Goal: Communication & Community: Answer question/provide support

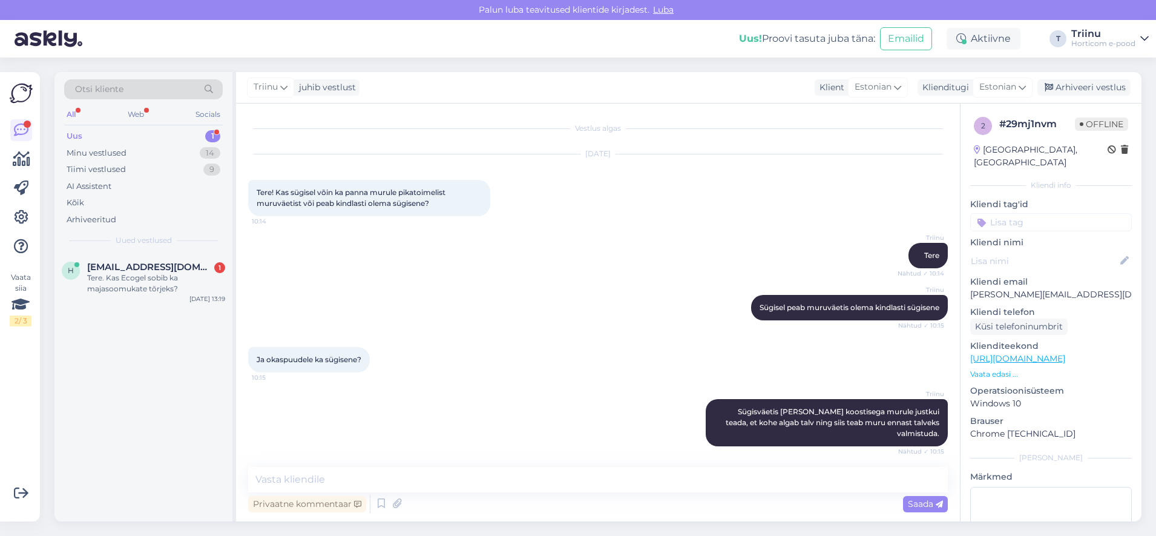
scroll to position [1402, 0]
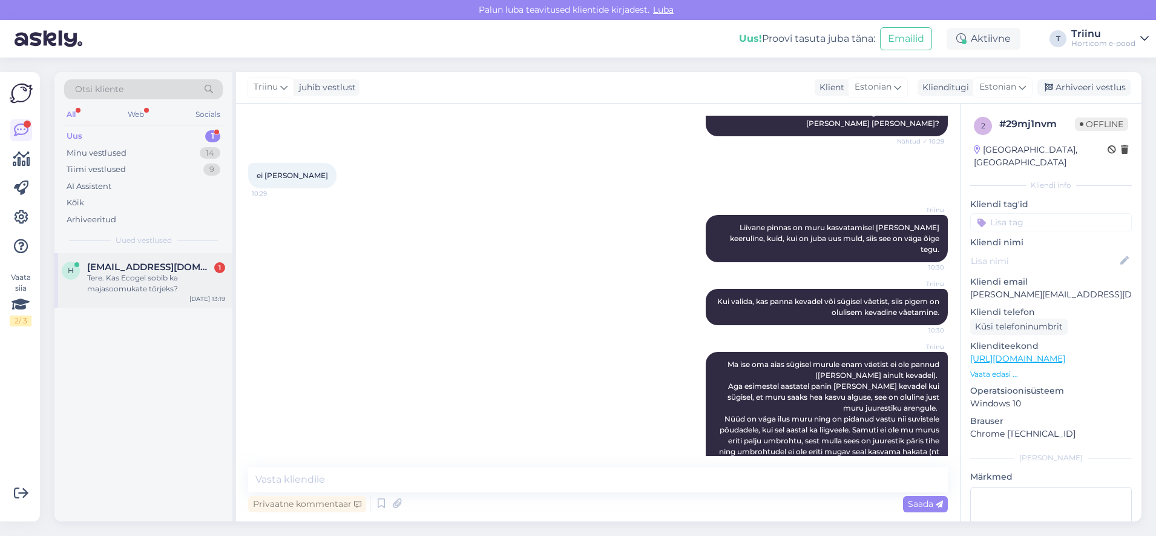
click at [159, 274] on div "Tere. Kas Ecogel sobib ka majasoomukate tõrjeks?" at bounding box center [156, 283] width 138 height 22
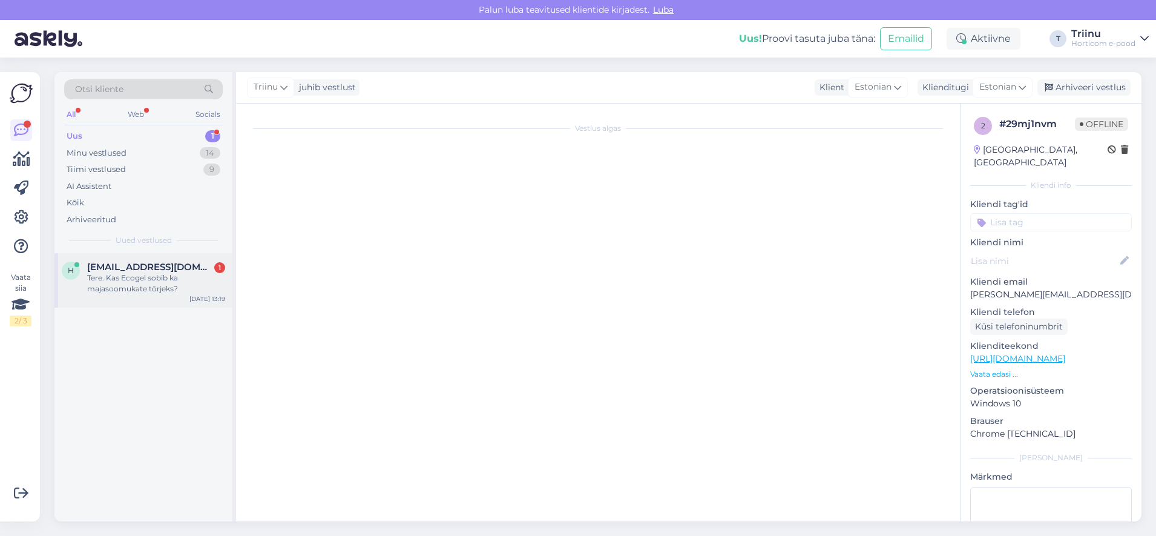
scroll to position [0, 0]
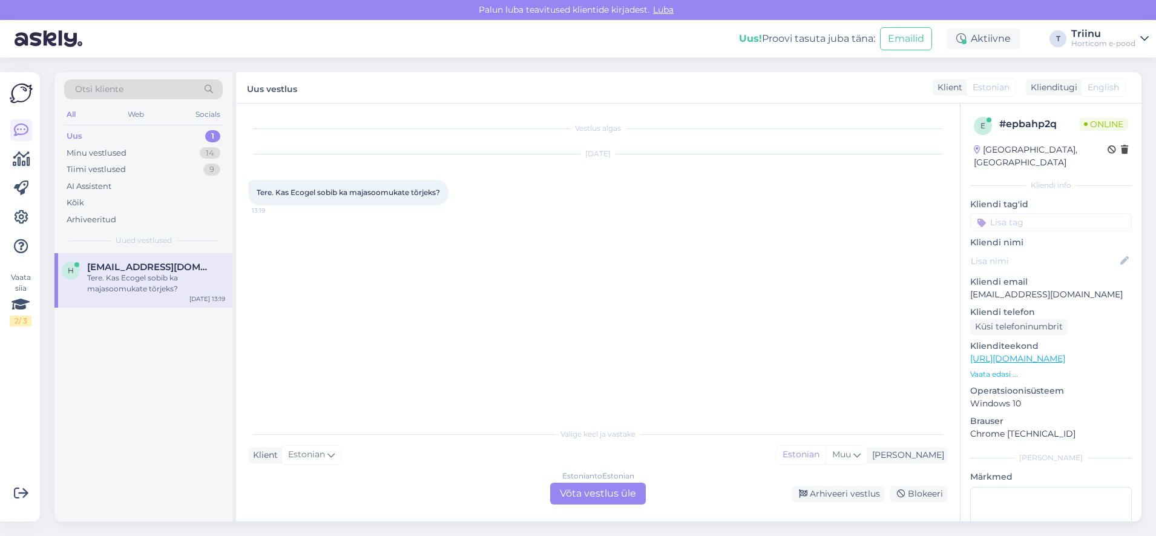
click at [588, 490] on div "Estonian to Estonian Võta vestlus üle" at bounding box center [598, 493] width 96 height 22
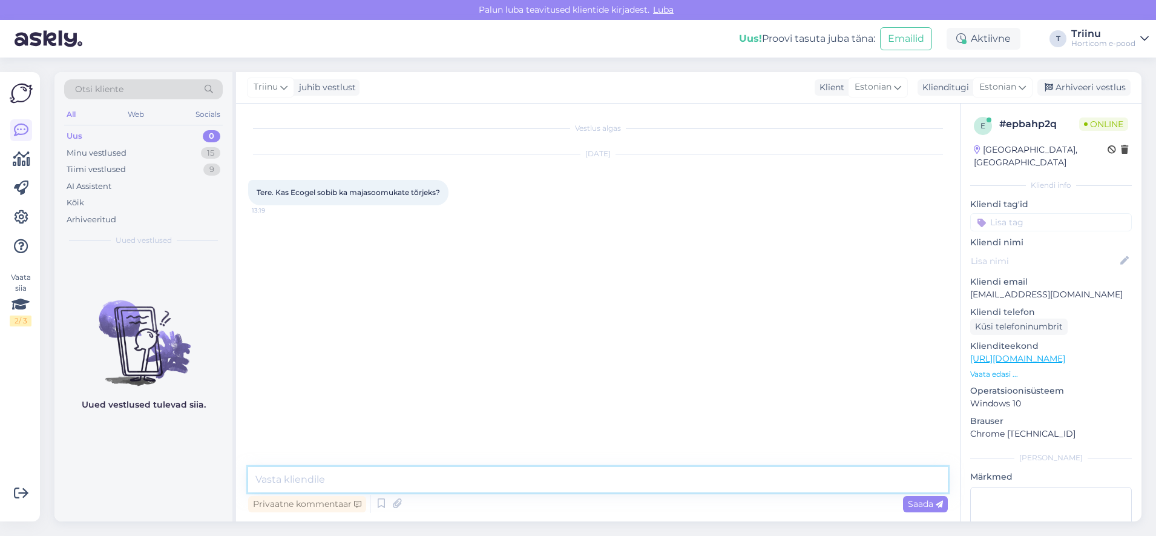
click at [373, 470] on textarea at bounding box center [598, 479] width 700 height 25
type textarea "[PERSON_NAME] vaatan järele"
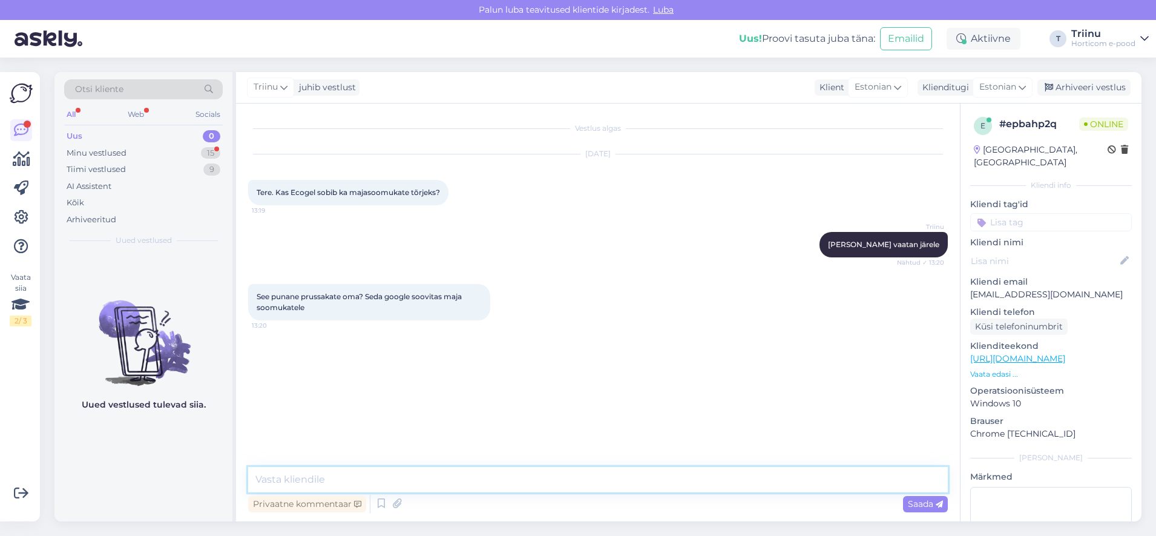
click at [320, 474] on textarea at bounding box center [598, 479] width 700 height 25
paste textarea "Ecogel prussakatele on spetsiaalselt mõeldud prussakate tõrjeks [PERSON_NAME] t…"
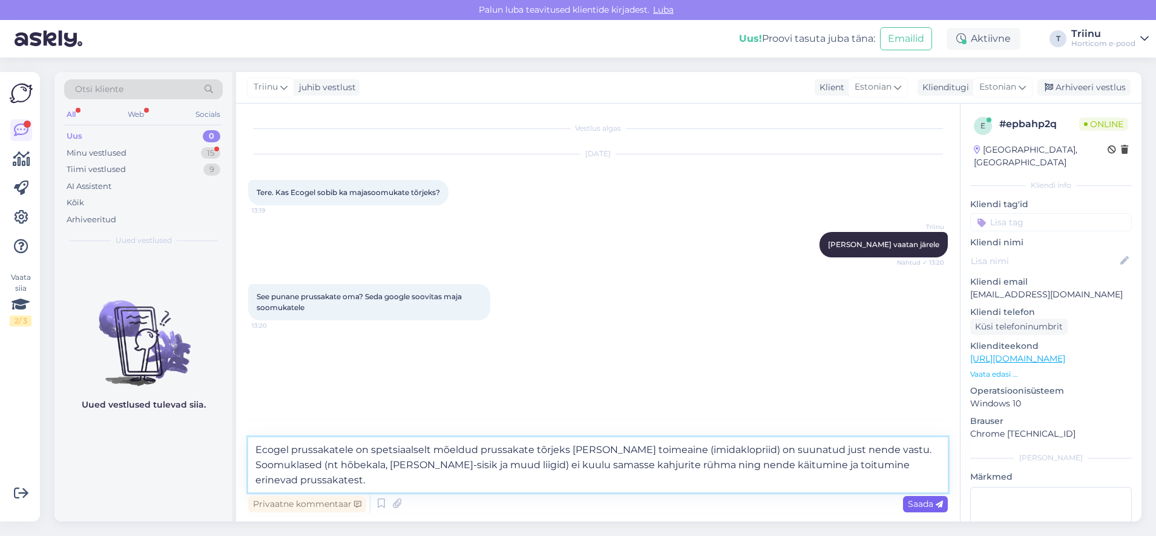
type textarea "Ecogel prussakatele on spetsiaalselt mõeldud prussakate tõrjeks [PERSON_NAME] t…"
click at [916, 506] on span "Saada" at bounding box center [925, 503] width 35 height 11
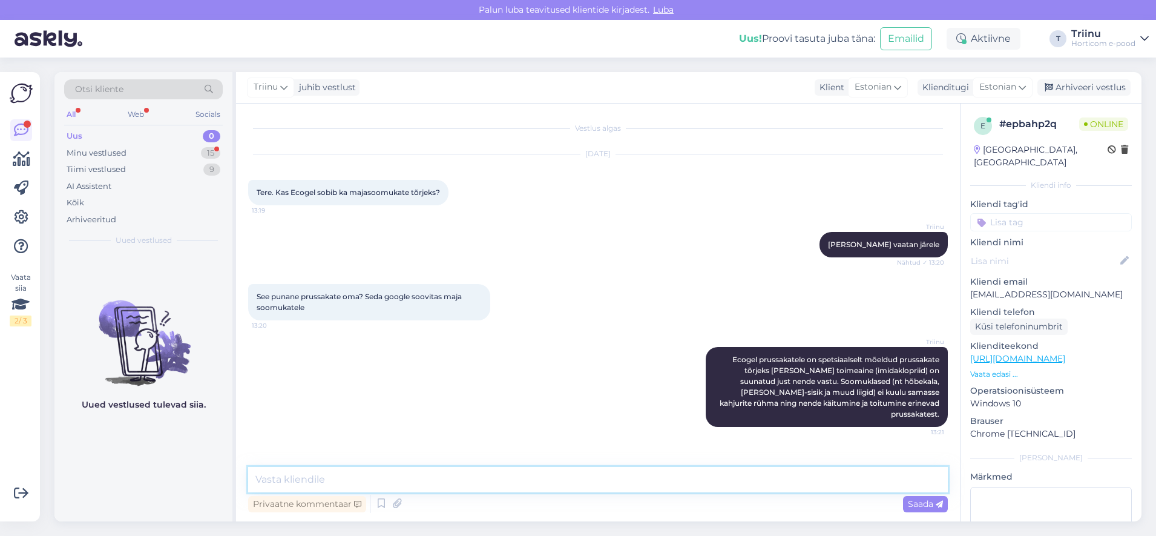
drag, startPoint x: 397, startPoint y: 479, endPoint x: 355, endPoint y: 463, distance: 44.6
click at [396, 478] on textarea at bounding box center [598, 479] width 700 height 25
type textarea "Aga soomuklaste vastu on meil see toode:"
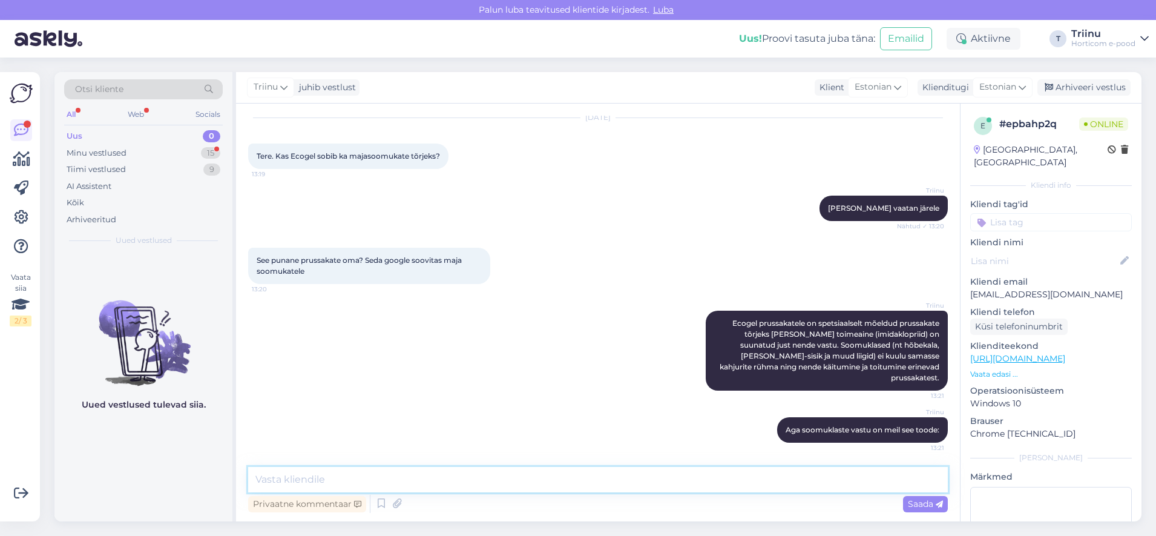
click at [380, 482] on textarea at bounding box center [598, 479] width 700 height 25
paste textarea "[URL][DOMAIN_NAME]"
type textarea "[URL][DOMAIN_NAME]"
click at [916, 503] on span "Saada" at bounding box center [925, 503] width 35 height 11
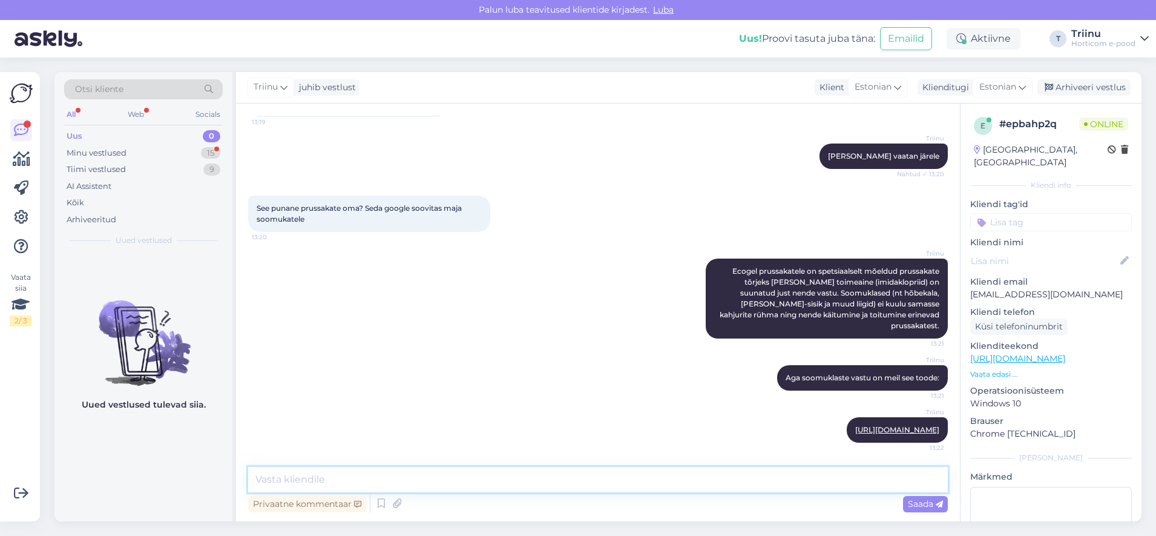
drag, startPoint x: 494, startPoint y: 482, endPoint x: 487, endPoint y: 482, distance: 7.3
click at [493, 482] on textarea at bounding box center [598, 479] width 700 height 25
type textarea "Ma ei oska öelda, miks google seda soovitas - ei oska öelda, kas sellel võib ka…"
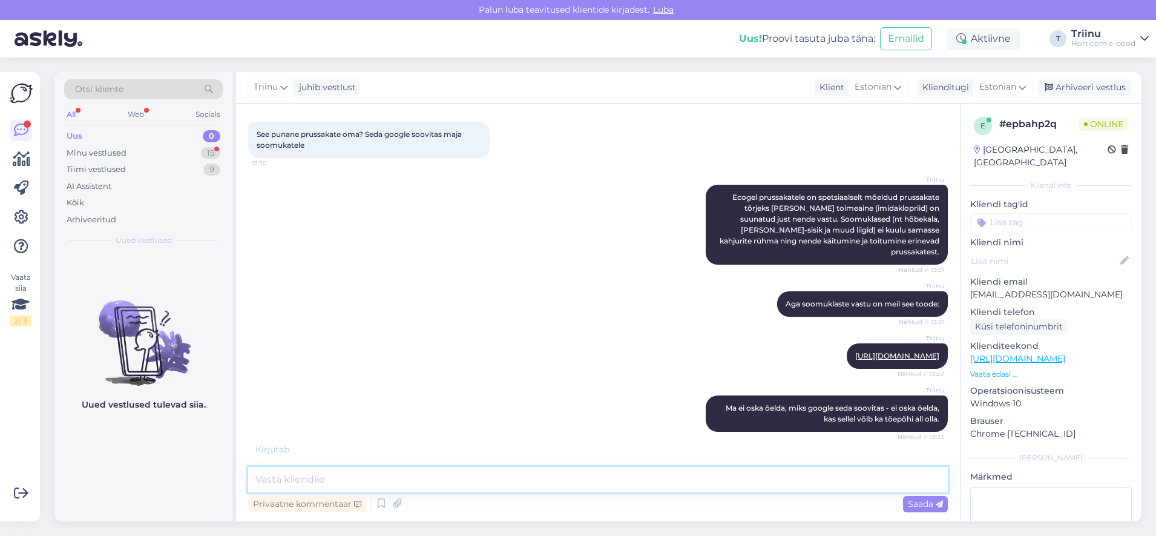
click at [377, 477] on textarea at bounding box center [598, 479] width 700 height 25
type textarea "M"
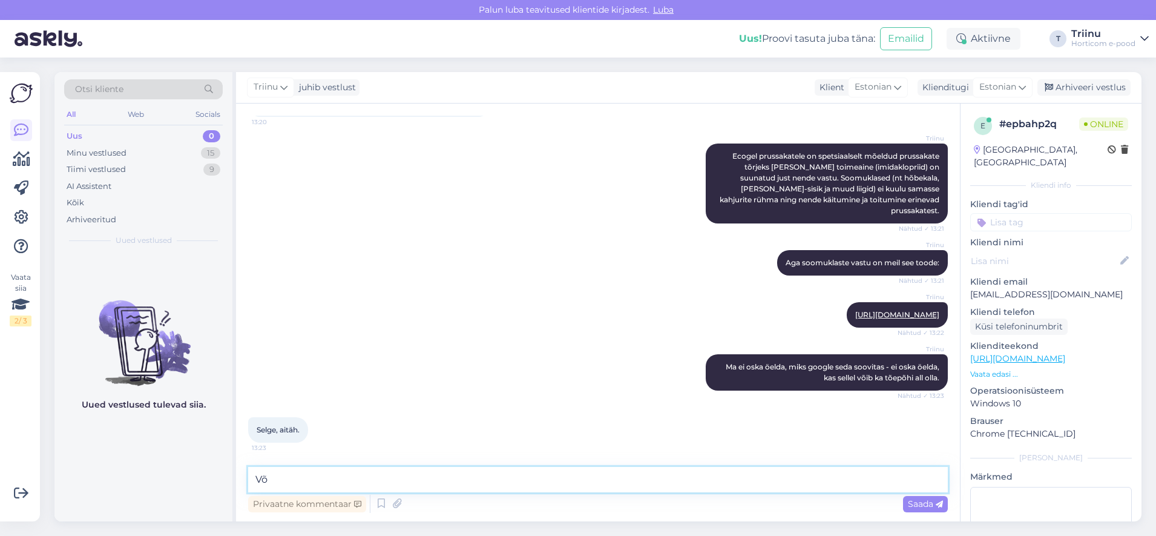
type textarea "V"
click at [589, 480] on textarea "Võib muidugi proovida, kuid tootja ise ei [PERSON_NAME] soomuklaste osas" at bounding box center [598, 479] width 700 height 25
type textarea "Võib muidugi proovida, kuid tootja ise ei [PERSON_NAME] soomuklaste osas mingit…"
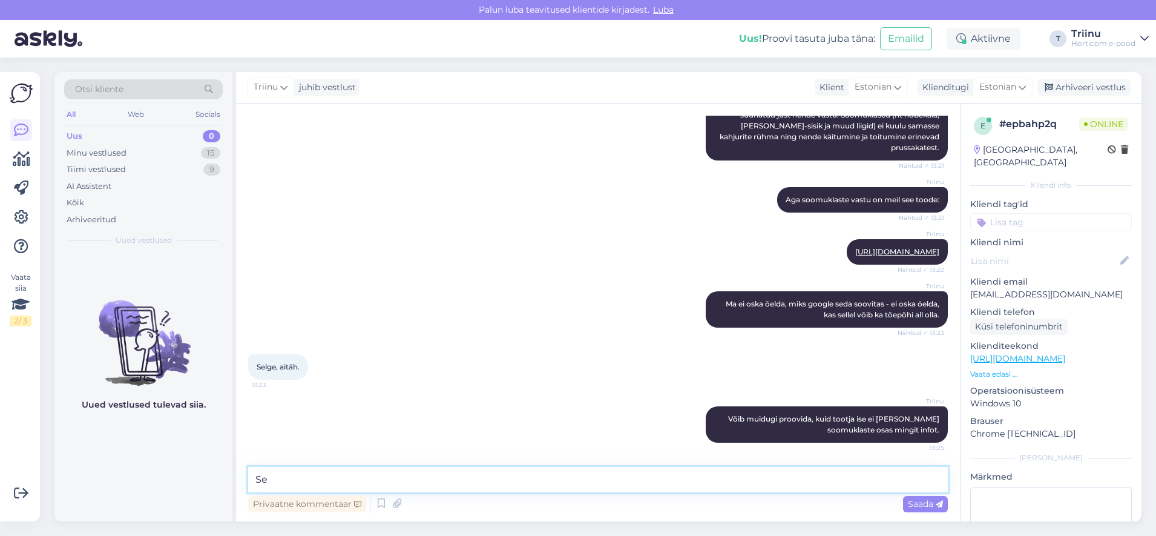
type textarea "S"
type textarea "*Ecogel prussakate osas siis."
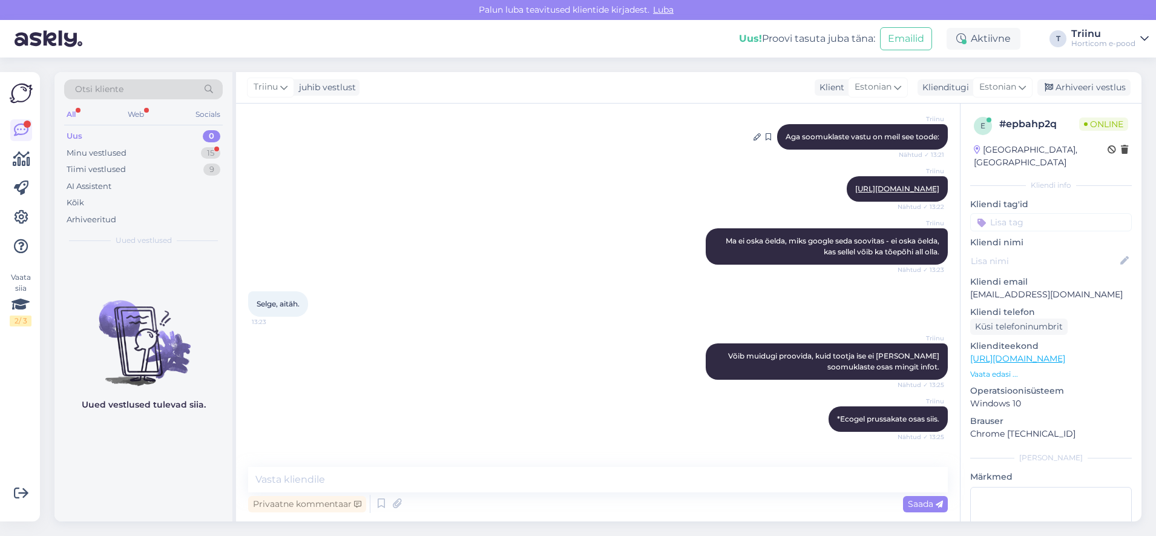
scroll to position [381, 0]
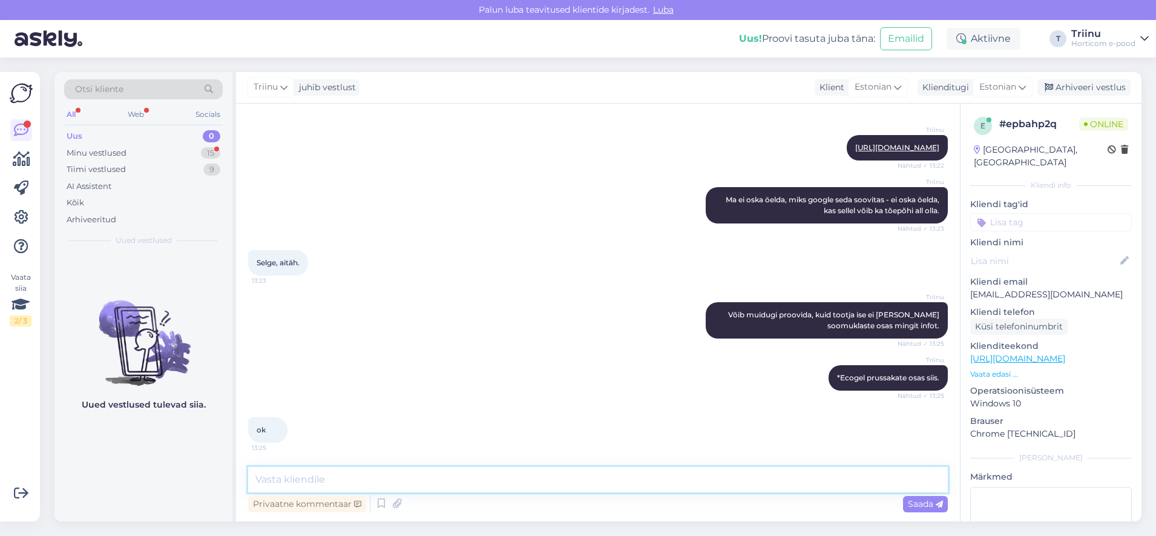
click at [324, 473] on textarea at bounding box center [598, 479] width 700 height 25
click at [600, 482] on textarea "Meil endals soomuklaste liimpüünis laos otsas, juurde tulemas" at bounding box center [598, 479] width 700 height 25
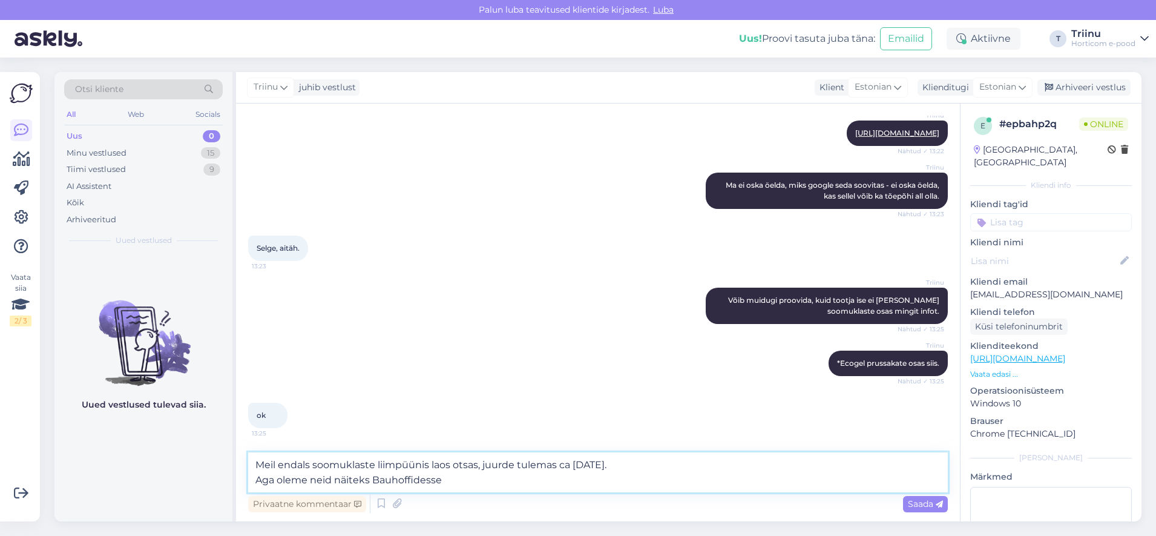
drag, startPoint x: 447, startPoint y: 482, endPoint x: 447, endPoint y: 474, distance: 7.9
click at [447, 482] on textarea "Meil endals soomuklaste liimpüünis laos otsas, juurde tulemas ca [DATE]. Aga ol…" at bounding box center [598, 472] width 700 height 40
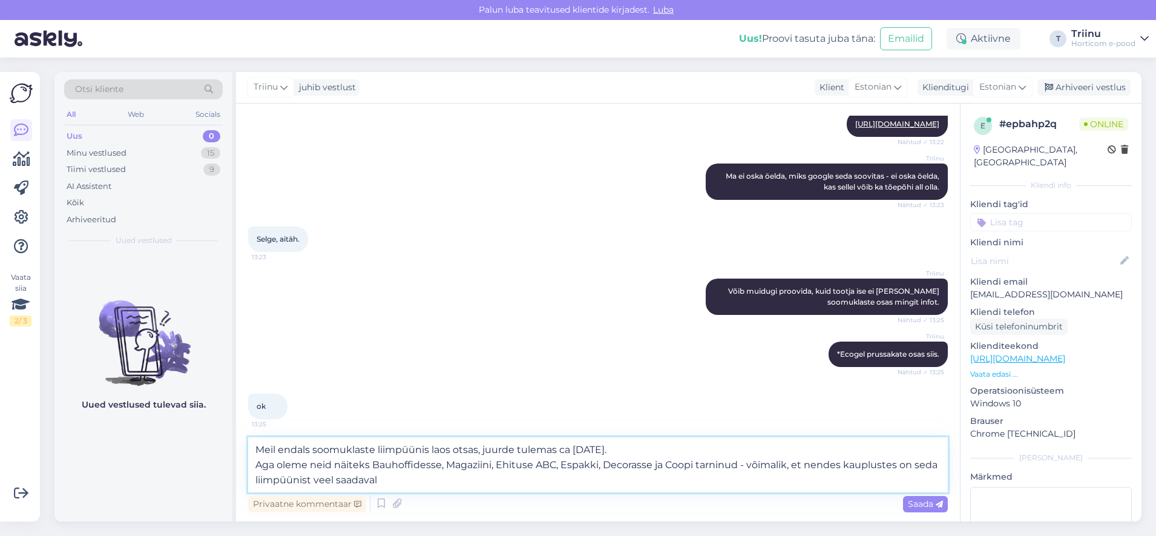
type textarea "Meil endals soomuklaste liimpüünis laos otsas, juurde tulemas ca [DATE]. Aga ol…"
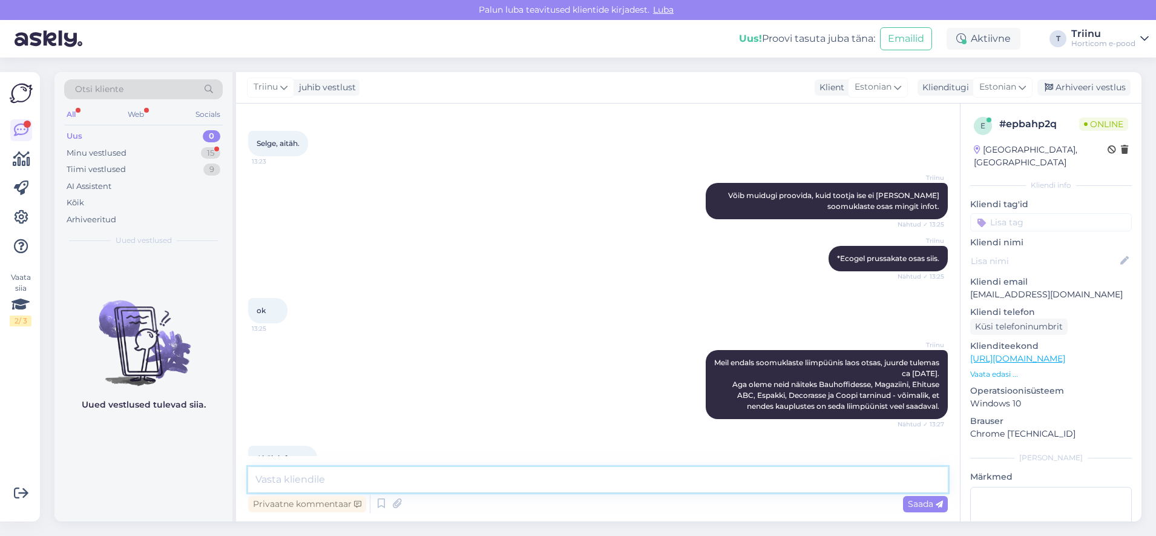
scroll to position [529, 0]
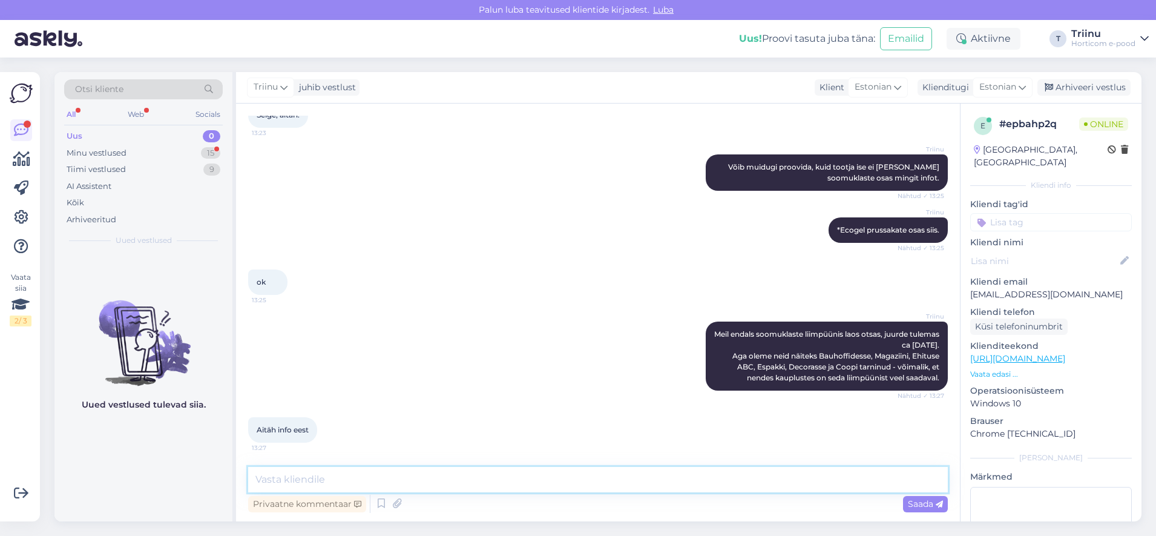
click at [402, 479] on textarea at bounding box center [598, 479] width 700 height 25
type textarea "K"
click at [280, 482] on textarea at bounding box center [598, 479] width 700 height 25
paste textarea "Soomuklaste tõrjeks kasutatakse pigem muid meetmeid: Mehaaniline ja hügieenilin…"
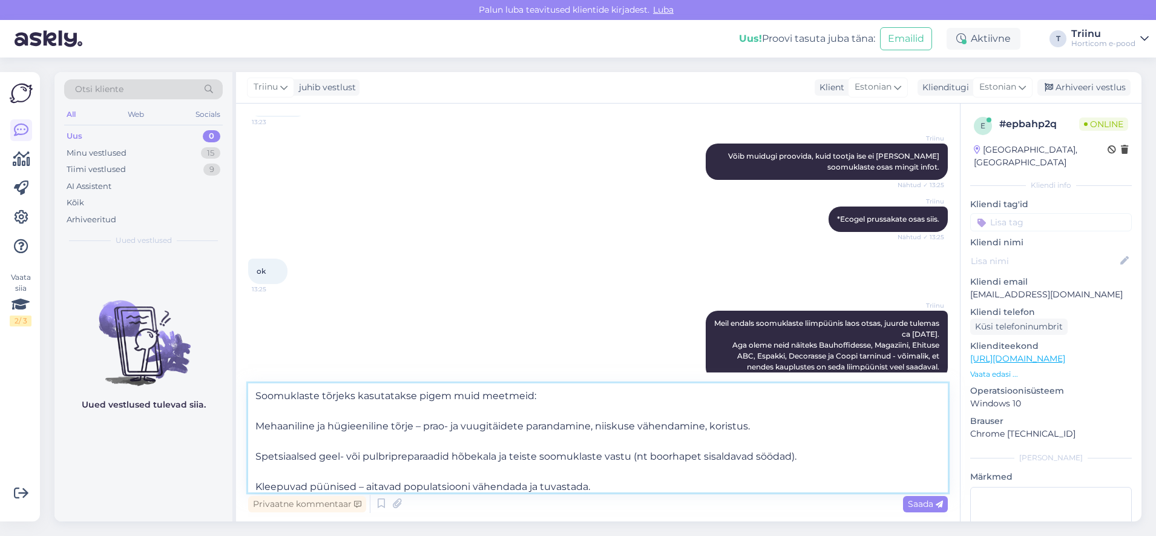
scroll to position [542, 0]
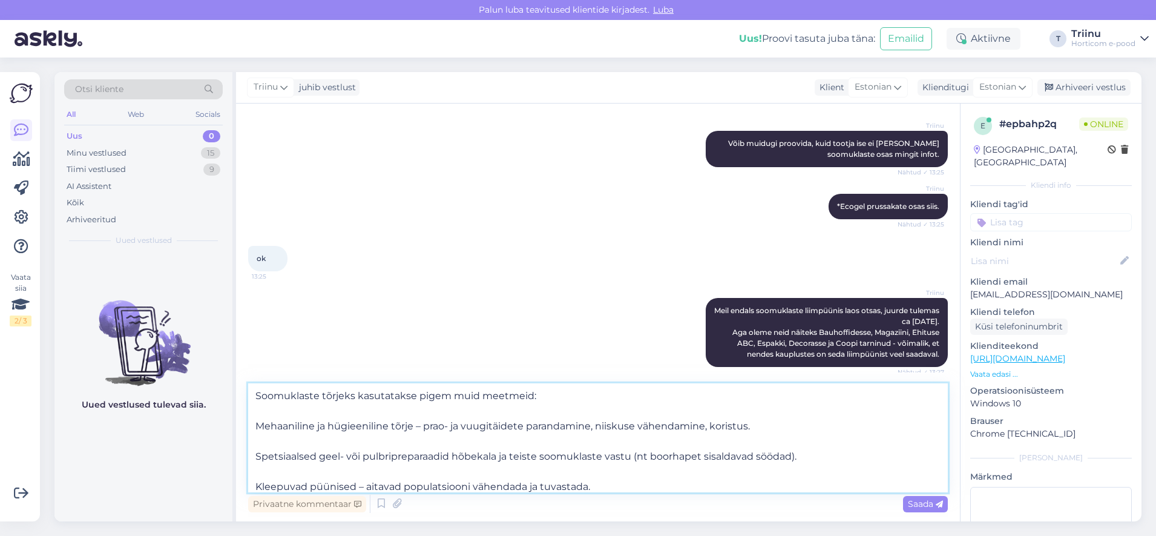
drag, startPoint x: 417, startPoint y: 395, endPoint x: 481, endPoint y: 389, distance: 64.5
click at [481, 389] on textarea "Soomuklaste tõrjeks kasutatakse pigem muid meetmeid: Mehaaniline ja hügieenilin…" at bounding box center [598, 437] width 700 height 109
click at [321, 415] on textarea "Soomuklaste tõrjeks kasutatakse neid meetmeid: Mehaaniline ja hügieeniline tõrj…" at bounding box center [598, 437] width 700 height 109
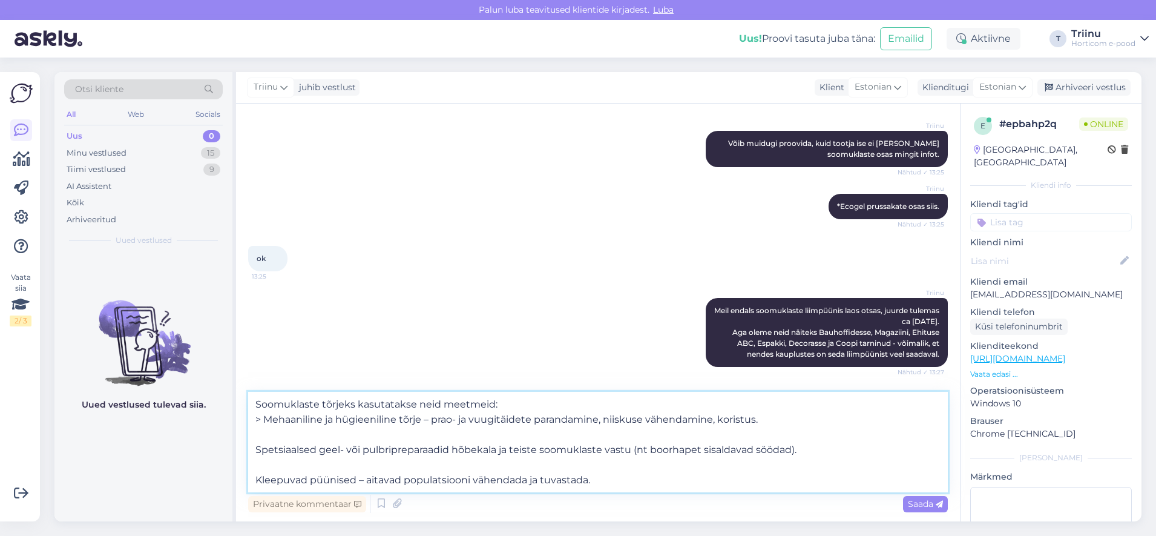
click at [289, 431] on textarea "Soomuklaste tõrjeks kasutatakse neid meetmeid: > Mehaaniline ja hügieeniline tõ…" at bounding box center [598, 442] width 700 height 100
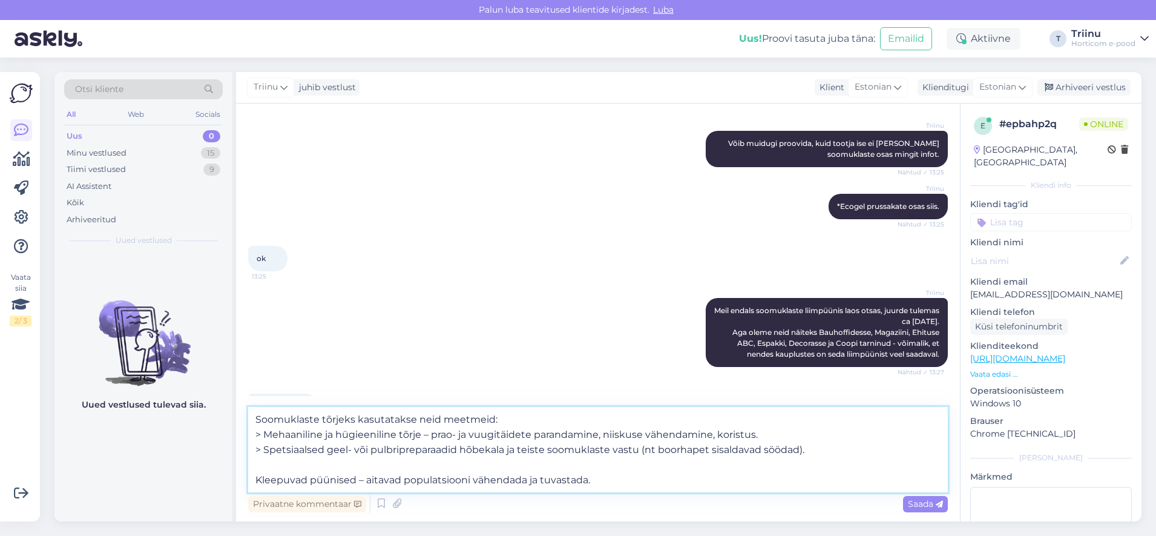
drag, startPoint x: 805, startPoint y: 448, endPoint x: 254, endPoint y: 452, distance: 551.4
click at [254, 452] on textarea "Soomuklaste tõrjeks kasutatakse neid meetmeid: > Mehaaniline ja hügieeniline tõ…" at bounding box center [598, 449] width 700 height 85
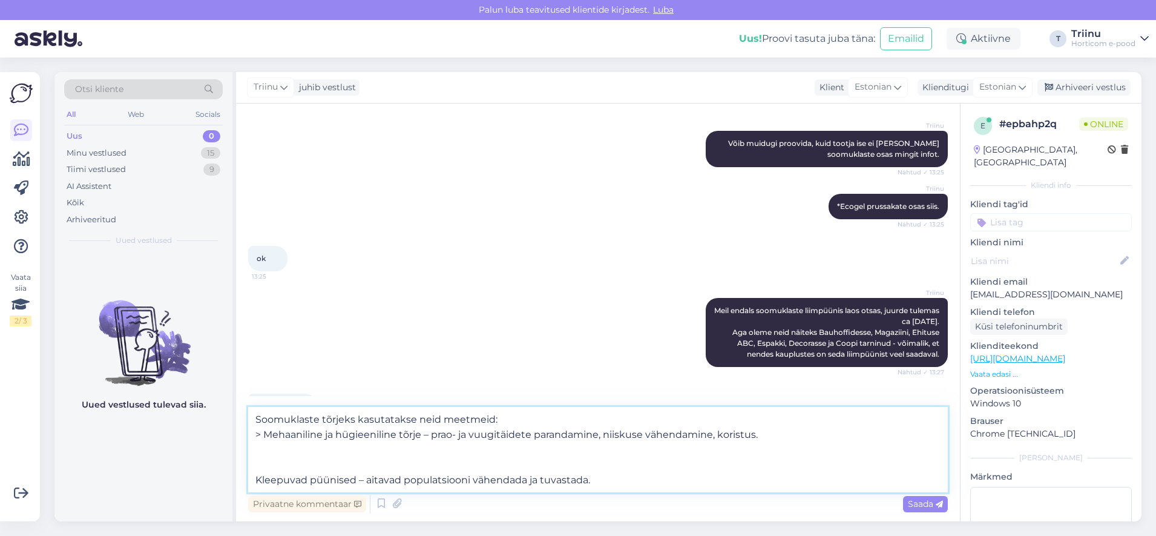
drag, startPoint x: 356, startPoint y: 415, endPoint x: 430, endPoint y: 437, distance: 77.6
click at [430, 437] on textarea "Soomuklaste tõrjeks kasutatakse neid meetmeid: > Mehaaniline ja hügieeniline tõ…" at bounding box center [598, 449] width 700 height 85
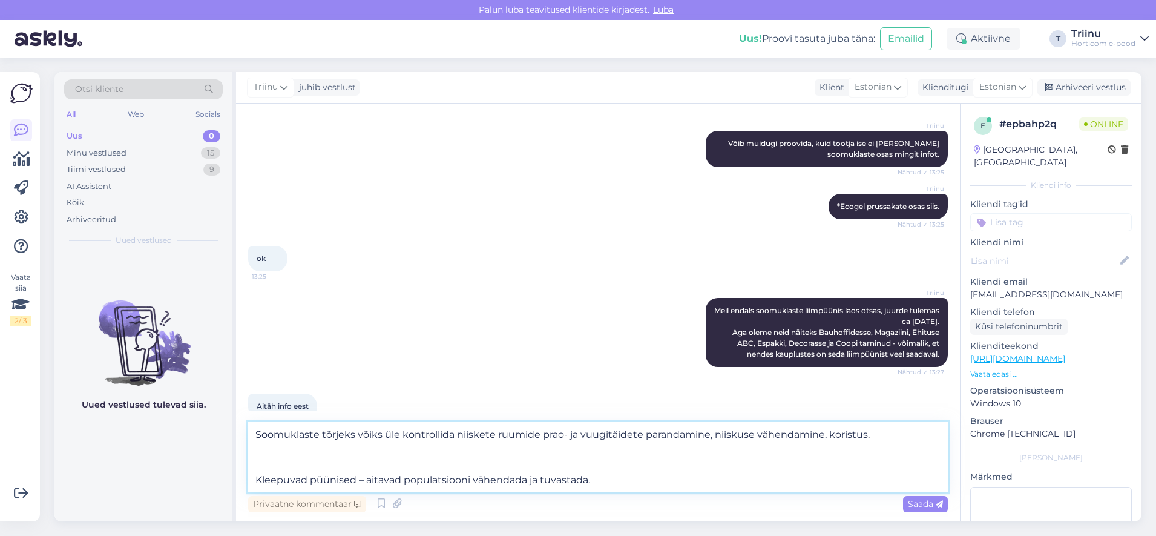
click at [540, 436] on textarea "Soomuklaste tõrjeks võiks üle kontrollida niiskete ruumide prao- ja vuugitäidet…" at bounding box center [598, 457] width 700 height 70
click at [586, 434] on textarea "Soomuklaste tõrjeks võiks üle kontrollida niiskete ruumide seinaprao- ja vuugit…" at bounding box center [598, 457] width 700 height 70
click at [608, 437] on textarea "Soomuklaste tõrjeks võiks üle kontrollida niiskete ruumide seinapraod ja vuugit…" at bounding box center [598, 457] width 700 height 70
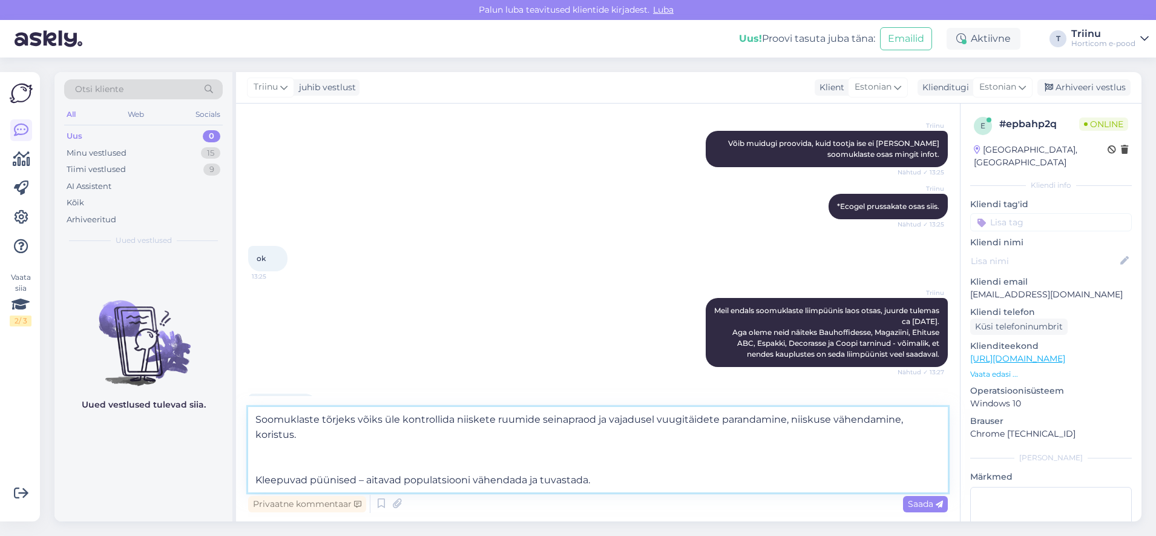
click at [712, 418] on textarea "Soomuklaste tõrjeks võiks üle kontrollida niiskete ruumide seinapraod ja vajadu…" at bounding box center [598, 449] width 700 height 85
click at [779, 418] on textarea "Soomuklaste tõrjeks võiks üle kontrollida niiskete ruumide seinapraod ja vajadu…" at bounding box center [598, 449] width 700 height 85
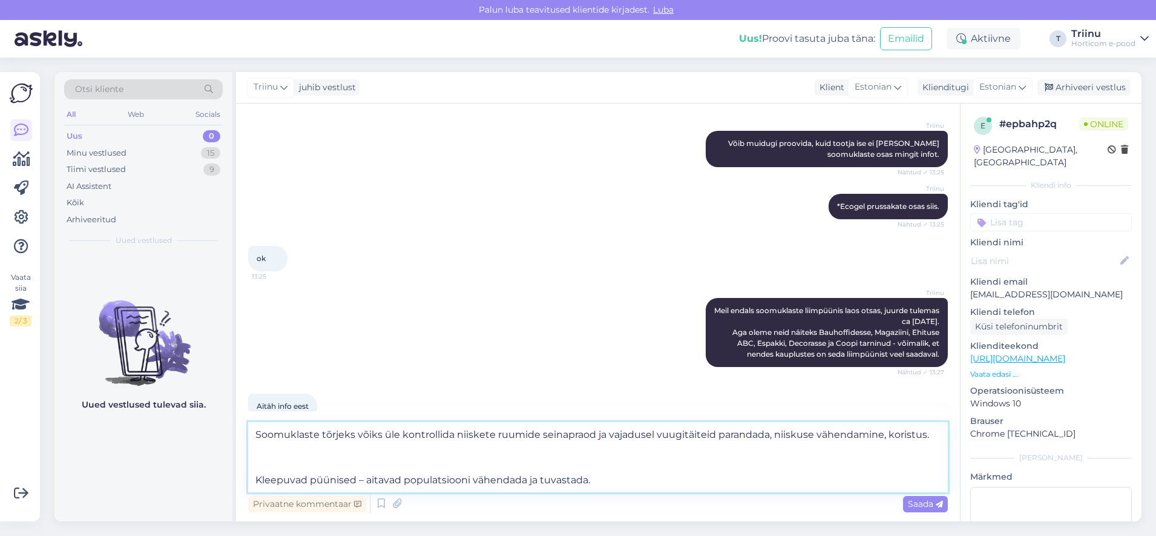
click at [277, 449] on textarea "Soomuklaste tõrjeks võiks üle kontrollida niiskete ruumide seinapraod ja vajadu…" at bounding box center [598, 457] width 700 height 70
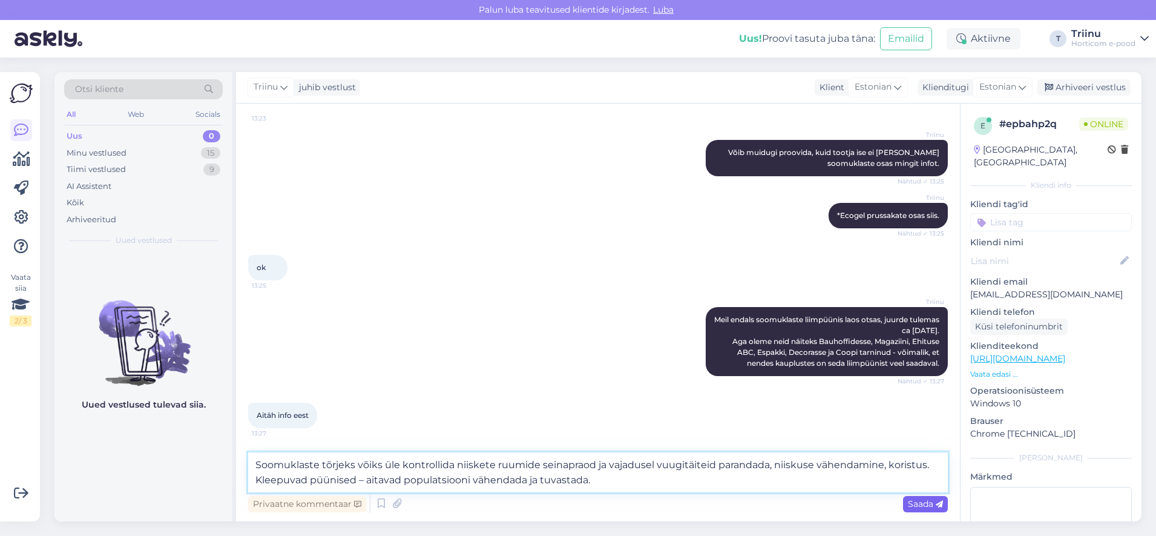
type textarea "Soomuklaste tõrjeks võiks üle kontrollida niiskete ruumide seinapraod ja vajadu…"
click at [913, 503] on span "Saada" at bounding box center [925, 503] width 35 height 11
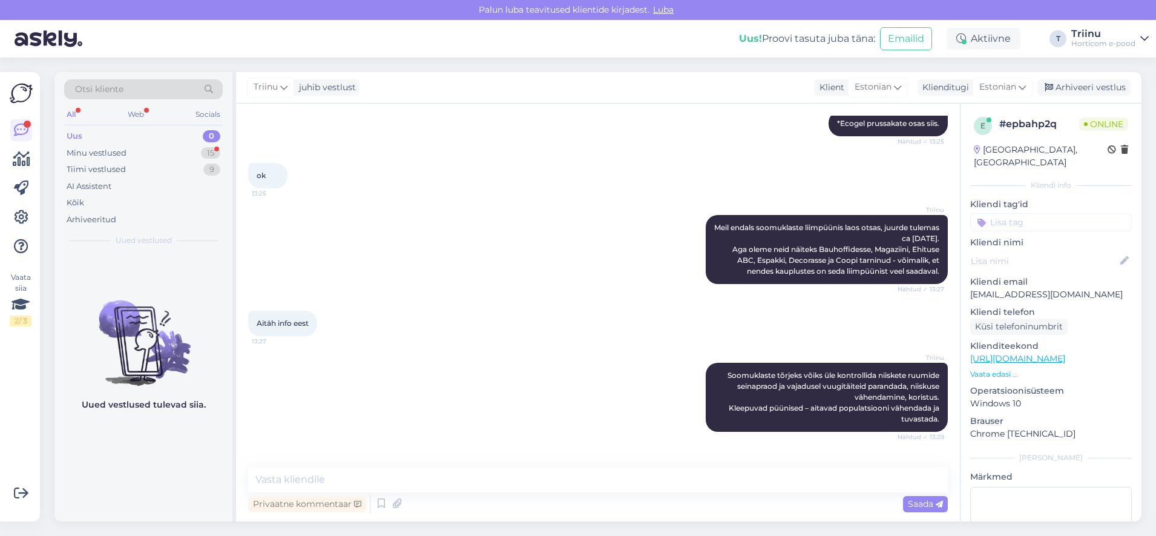
scroll to position [677, 0]
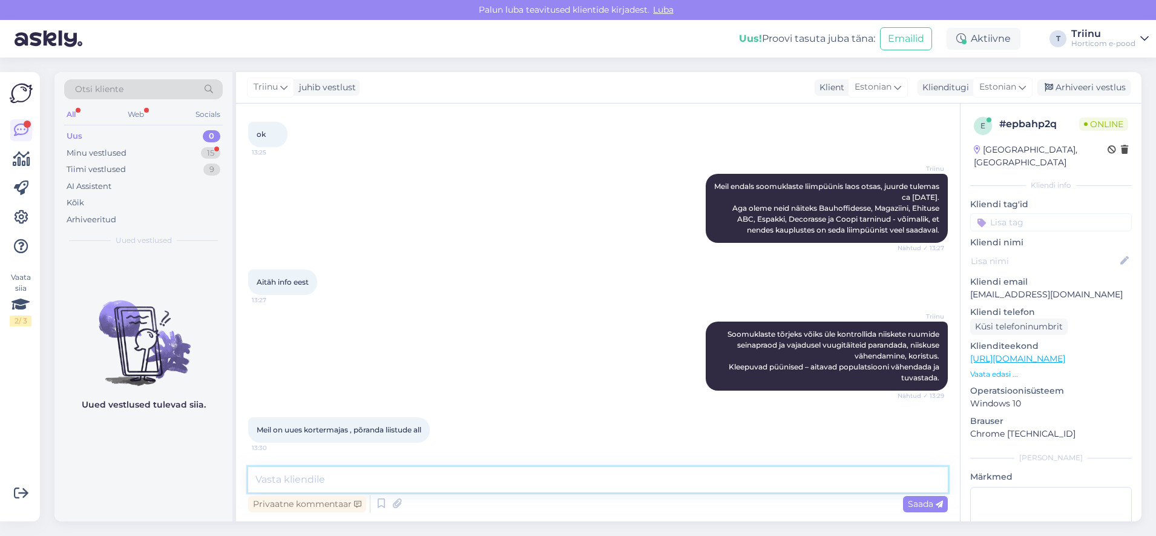
click at [396, 482] on textarea at bounding box center [598, 479] width 700 height 25
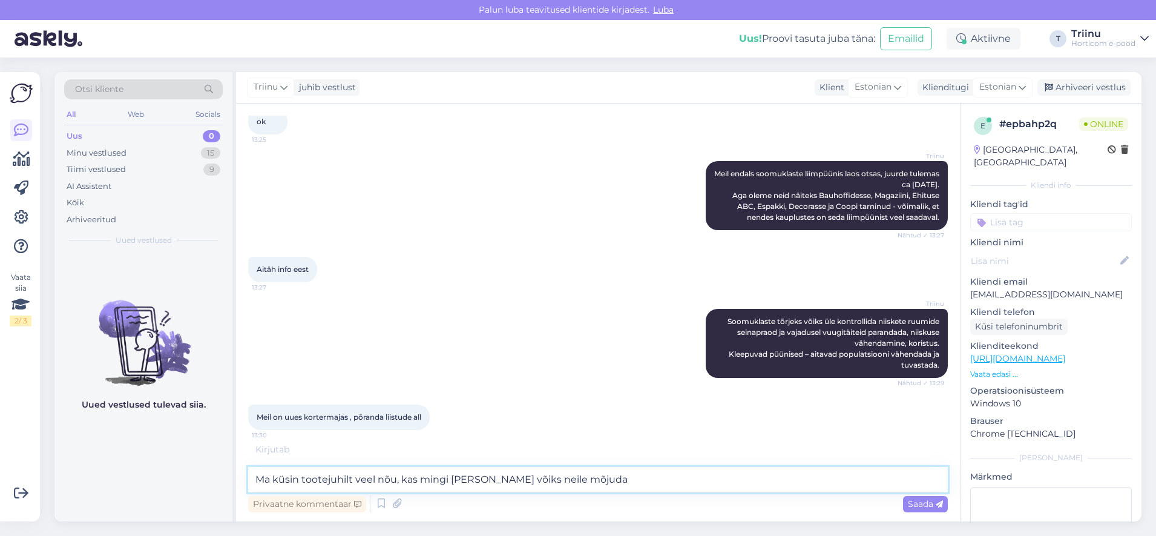
type textarea "Ma küsin tootejuhilt veel nõu, kas mingi [PERSON_NAME] võiks neile mõjuda."
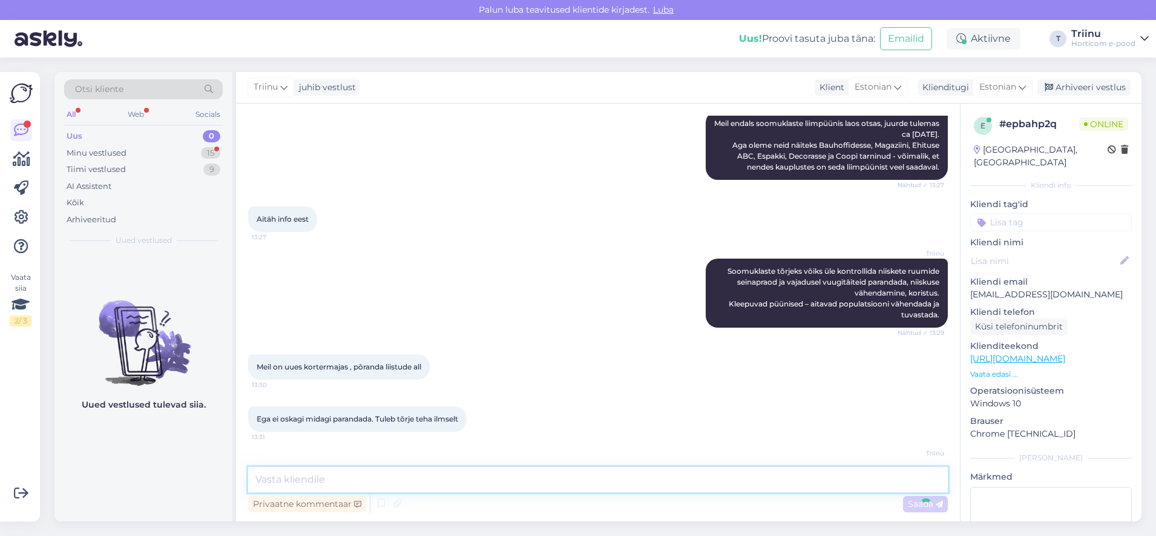
scroll to position [792, 0]
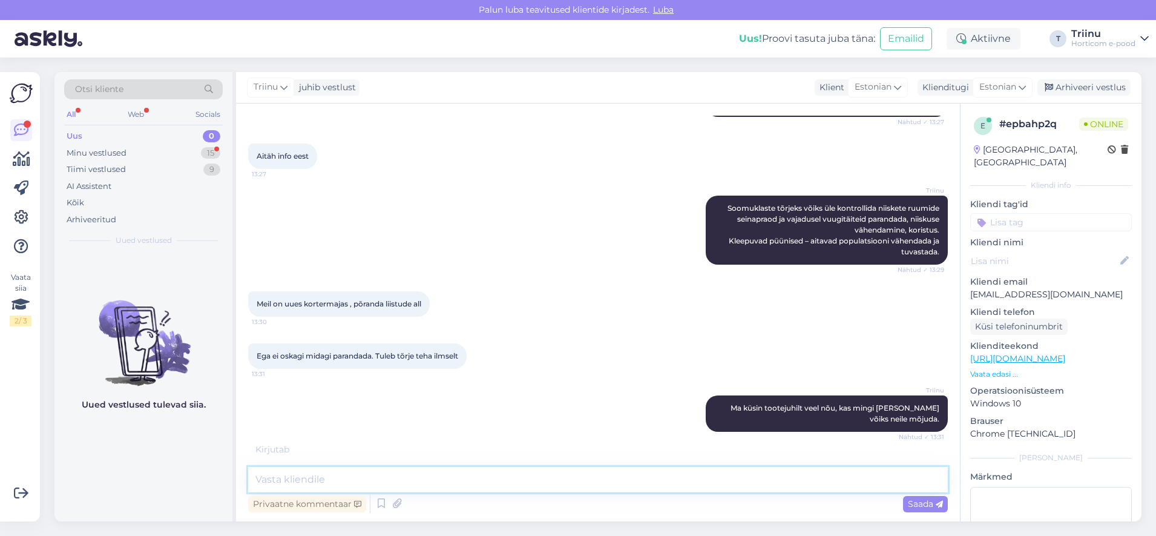
click at [644, 481] on textarea at bounding box center [598, 479] width 700 height 25
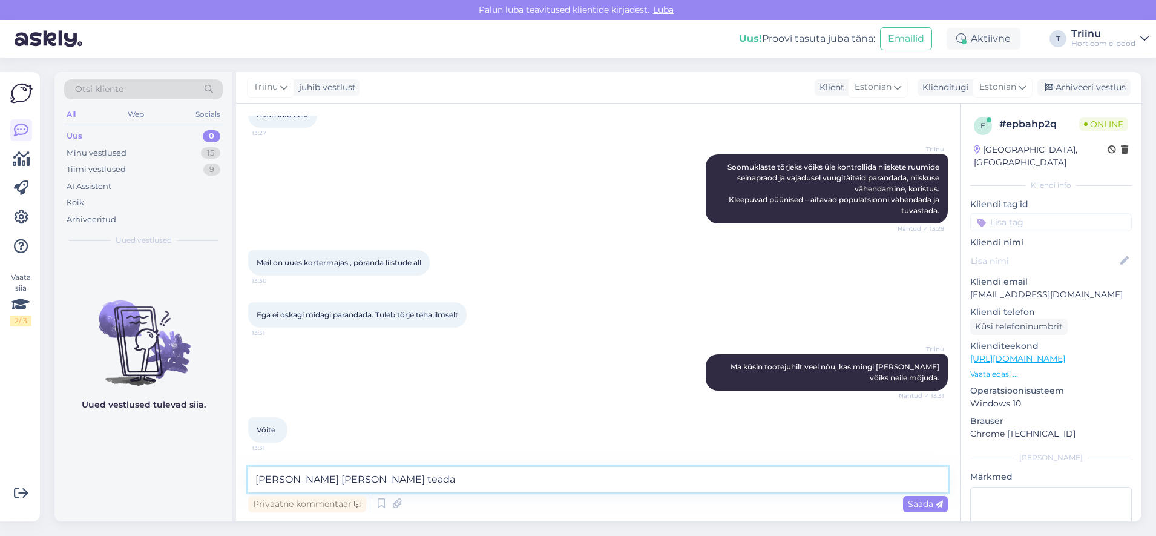
type textarea "[PERSON_NAME] [PERSON_NAME] teada."
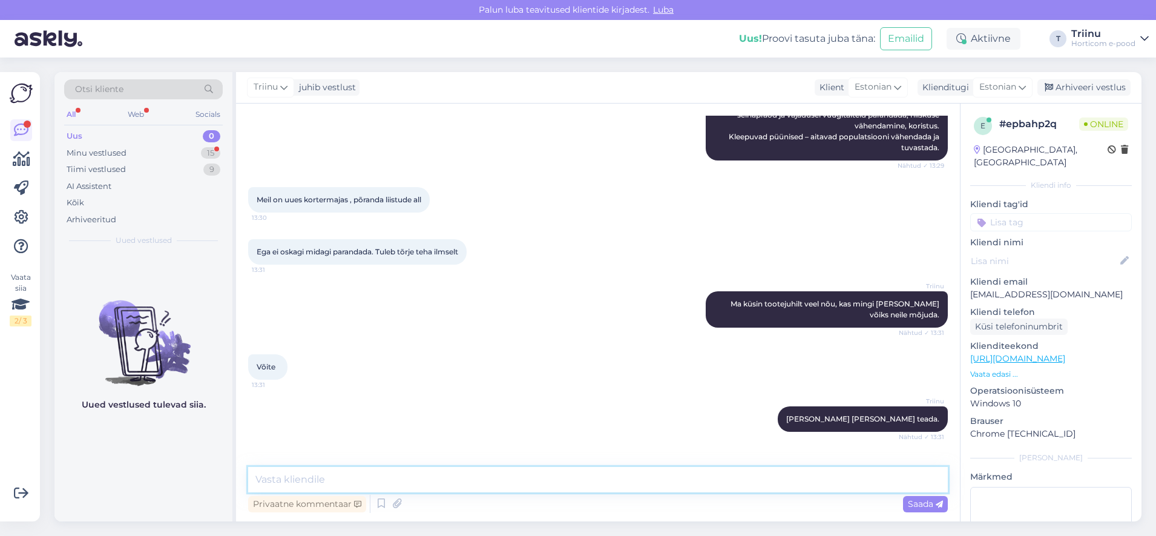
scroll to position [948, 0]
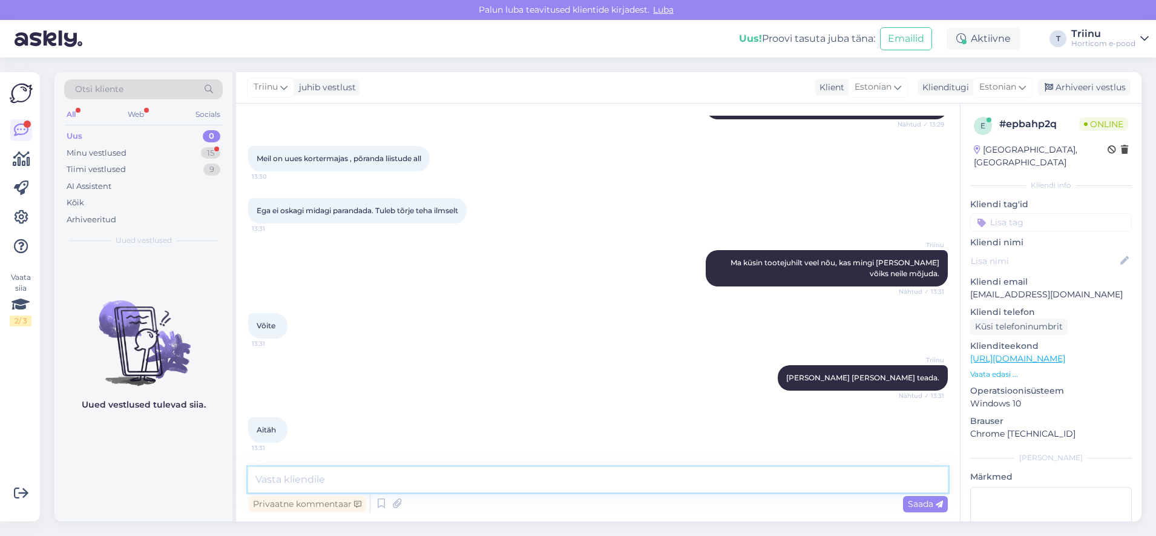
click at [307, 481] on textarea at bounding box center [598, 479] width 700 height 25
click at [321, 479] on textarea at bounding box center [598, 479] width 700 height 25
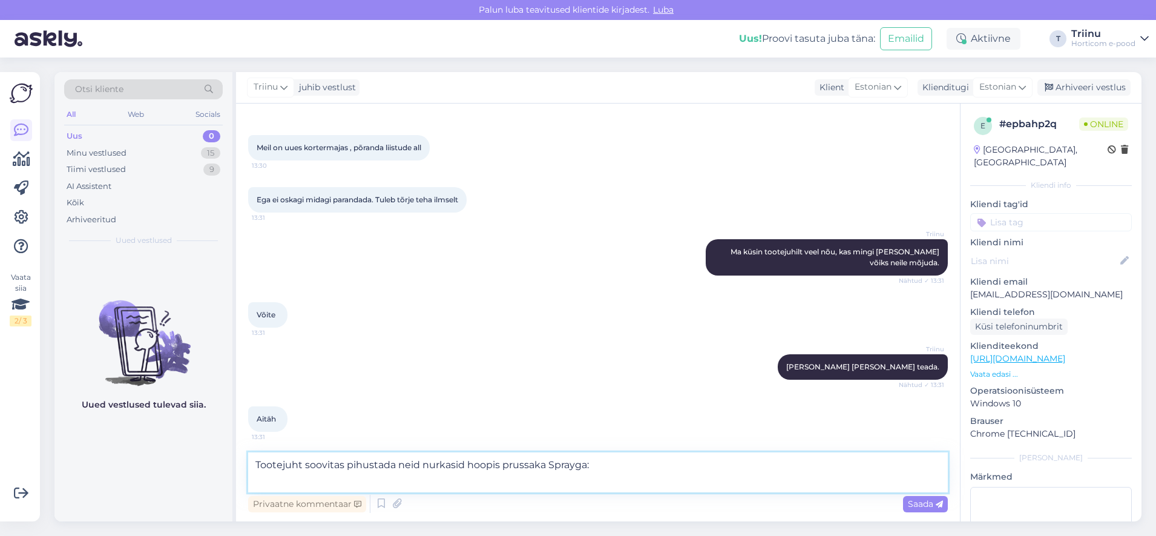
scroll to position [961, 0]
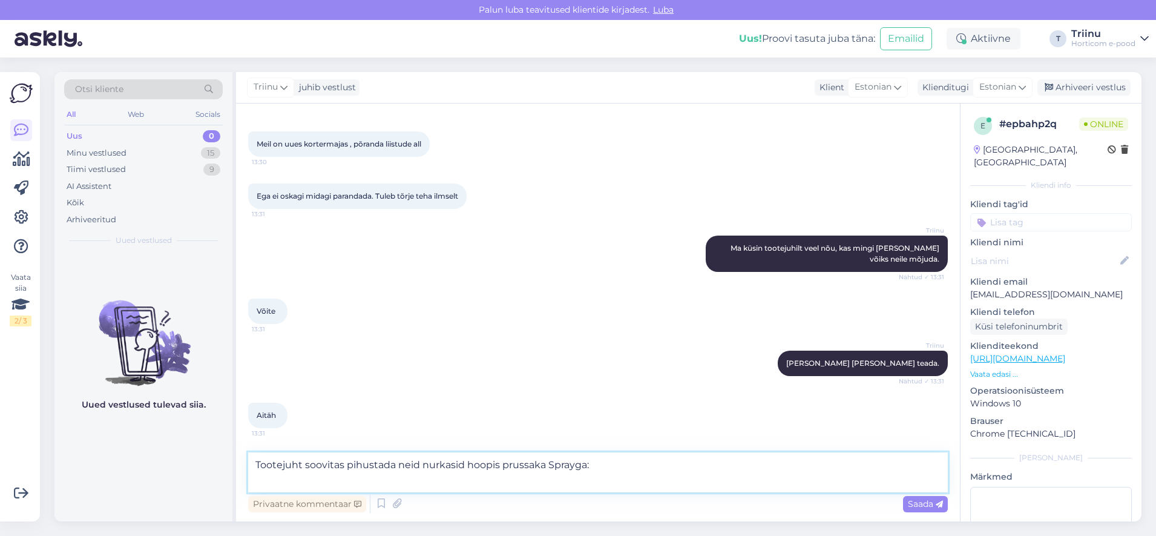
click at [562, 465] on textarea "Tootejuht soovitas pihustada neid nurkasid hoopis prussaka Sprayga:" at bounding box center [598, 472] width 700 height 40
click at [364, 478] on textarea "Tootejuht soovitas pihustada neid nurkasid hoopis prussaka spreiga:" at bounding box center [598, 472] width 700 height 40
paste textarea "[URL][DOMAIN_NAME]"
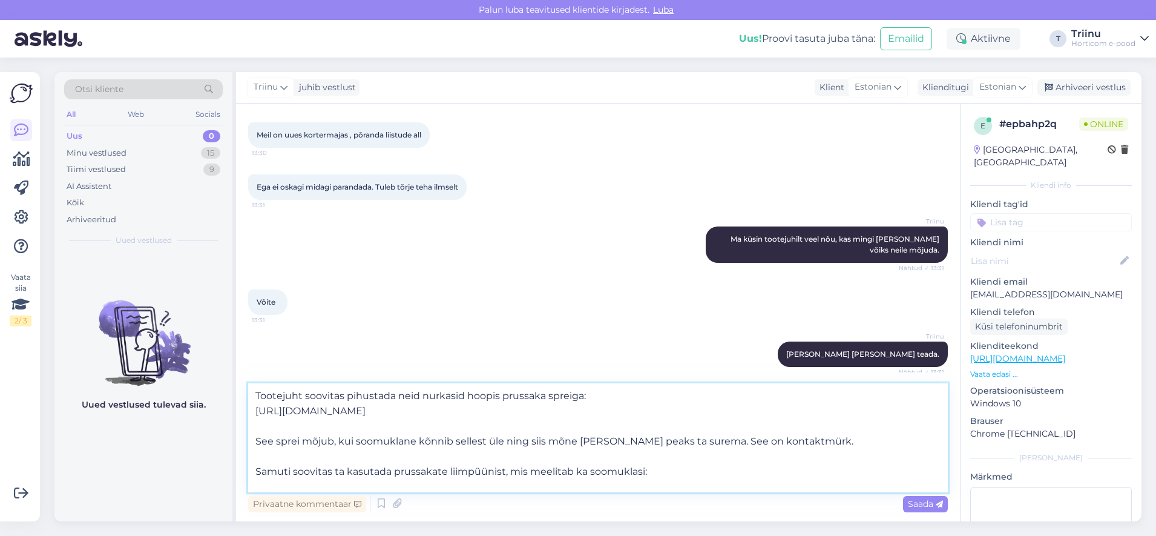
paste textarea "[URL][DOMAIN_NAME]"
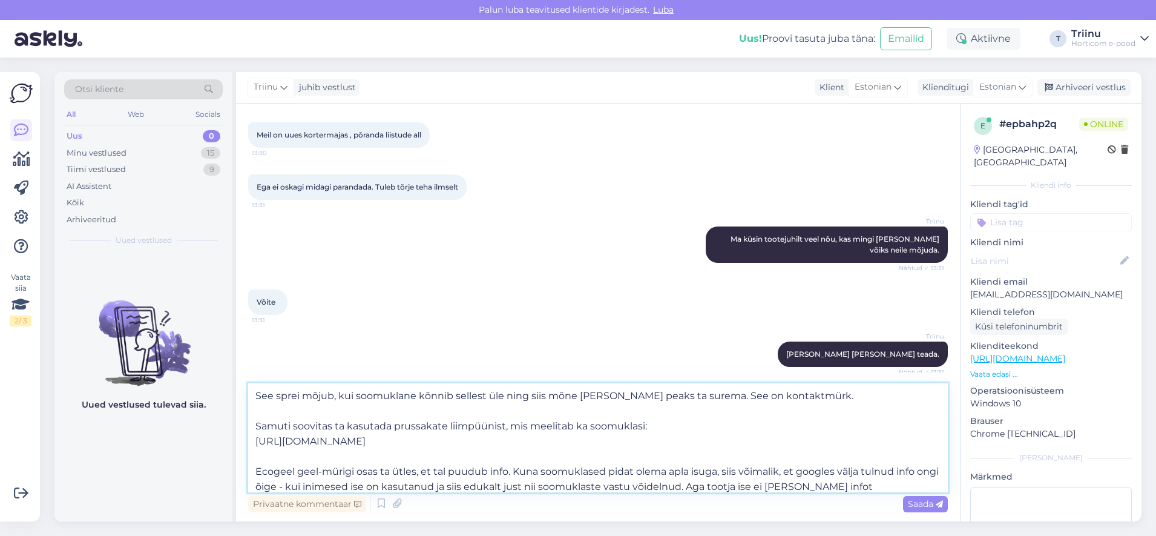
scroll to position [61, 0]
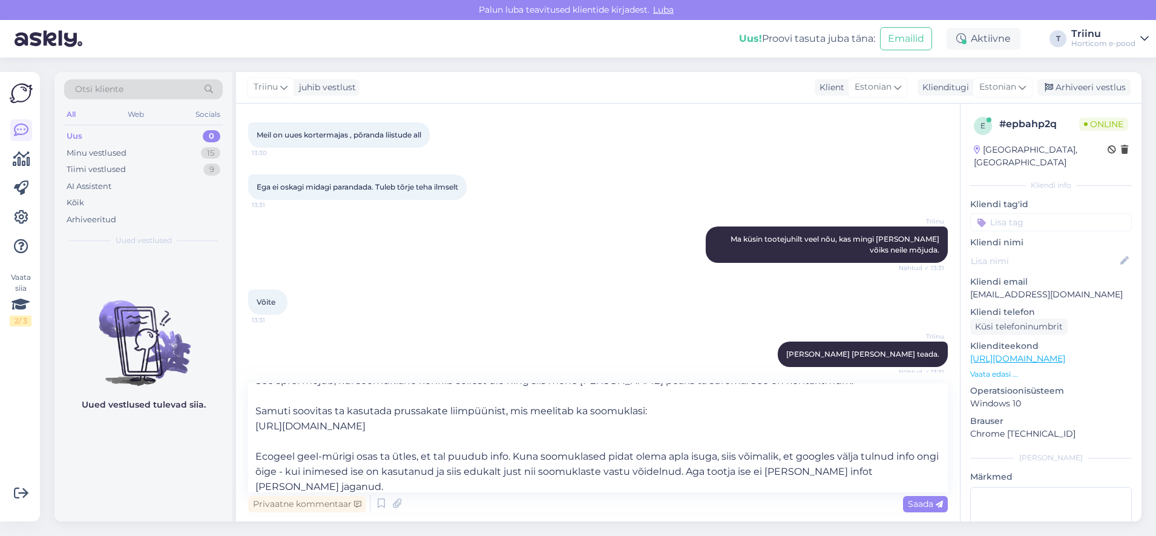
click at [1017, 353] on link "[URL][DOMAIN_NAME]" at bounding box center [1017, 358] width 95 height 11
drag, startPoint x: 301, startPoint y: 455, endPoint x: 353, endPoint y: 451, distance: 52.2
click at [353, 451] on textarea "Tootejuht soovitas pihustada neid nurkasid hoopis prussaka spreiga: [URL][DOMAI…" at bounding box center [598, 437] width 700 height 109
click at [632, 454] on textarea "Tootejuht soovitas pihustada neid nurkasid hoopis prussaka spreiga: [URL][DOMAI…" at bounding box center [598, 437] width 700 height 109
click at [493, 472] on textarea "Tootejuht soovitas pihustada neid nurkasid hoopis prussaka spreiga: [URL][DOMAI…" at bounding box center [598, 437] width 700 height 109
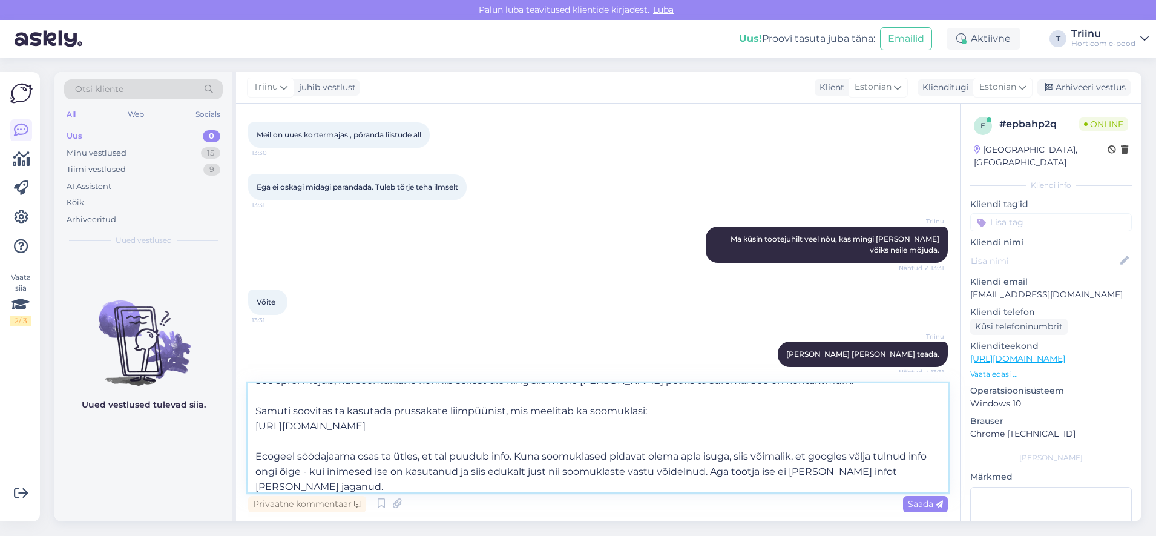
click at [492, 471] on textarea "Tootejuht soovitas pihustada neid nurkasid hoopis prussaka spreiga: [URL][DOMAI…" at bounding box center [598, 437] width 700 height 109
click at [489, 469] on textarea "Tootejuht soovitas pihustada neid nurkasid hoopis prussaka spreiga: [URL][DOMAI…" at bounding box center [598, 437] width 700 height 109
click at [532, 467] on textarea "Tootejuht soovitas pihustada neid nurkasid hoopis prussaka spreiga: [URL][DOMAI…" at bounding box center [598, 437] width 700 height 109
type textarea "Tootejuht soovitas pihustada neid nurkasid hoopis prussaka spreiga: [URL][DOMAI…"
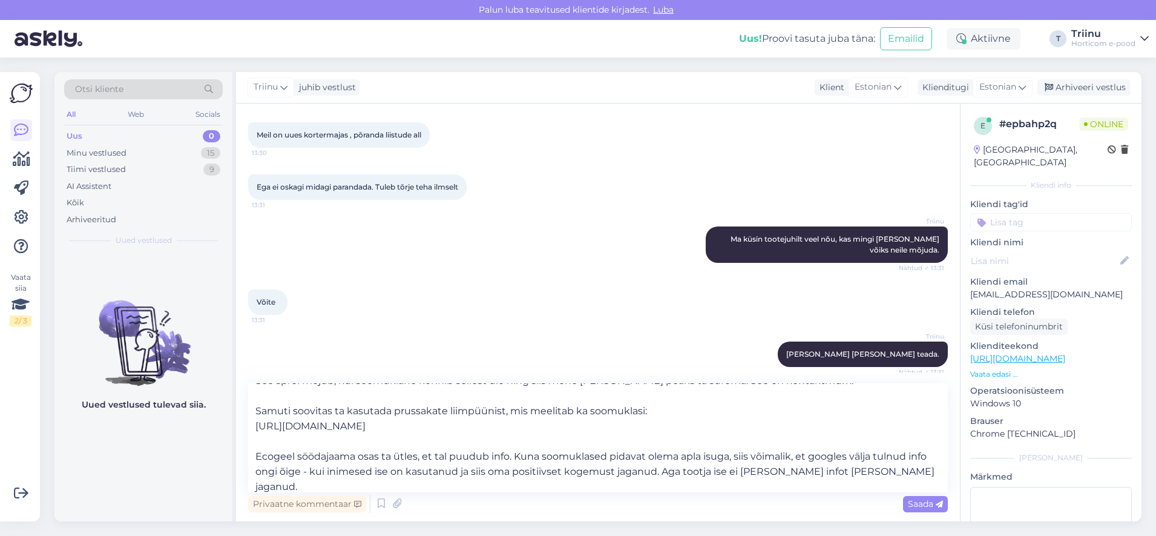
click at [921, 502] on span "Saada" at bounding box center [925, 503] width 35 height 11
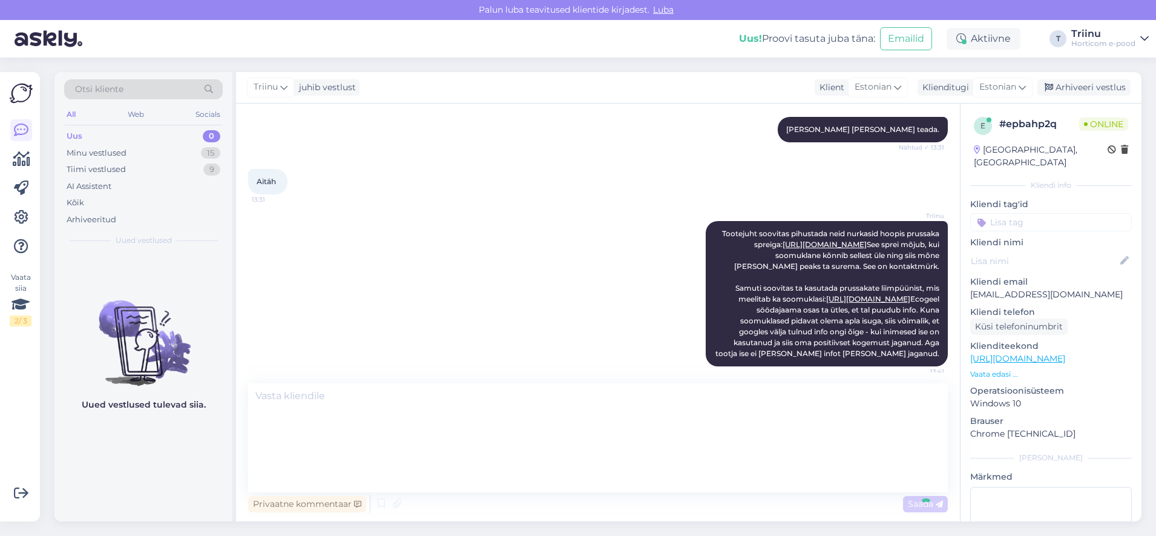
scroll to position [0, 0]
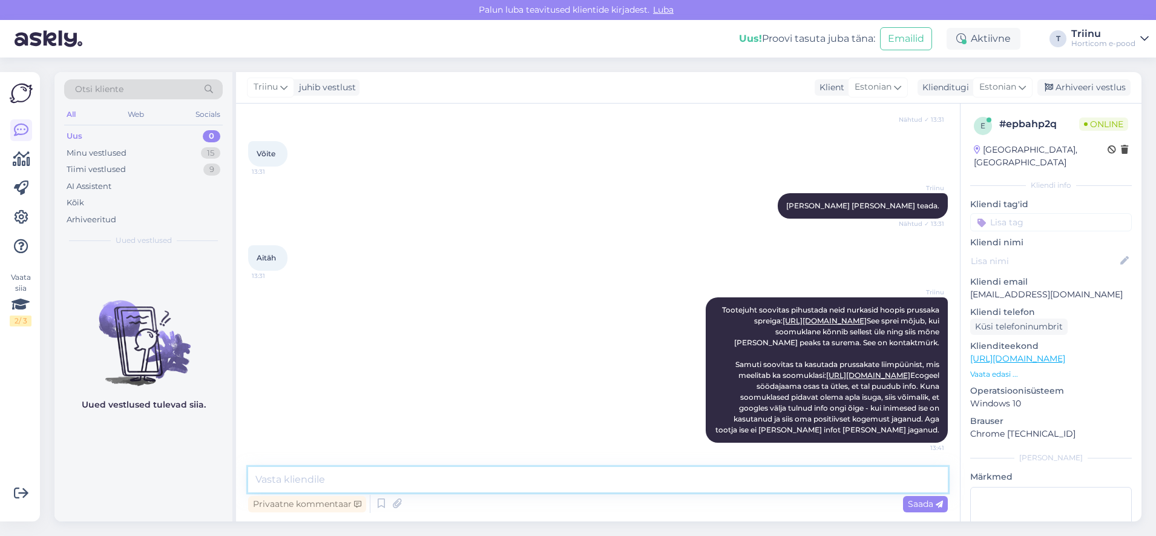
click at [343, 477] on textarea at bounding box center [598, 479] width 700 height 25
type textarea "K"
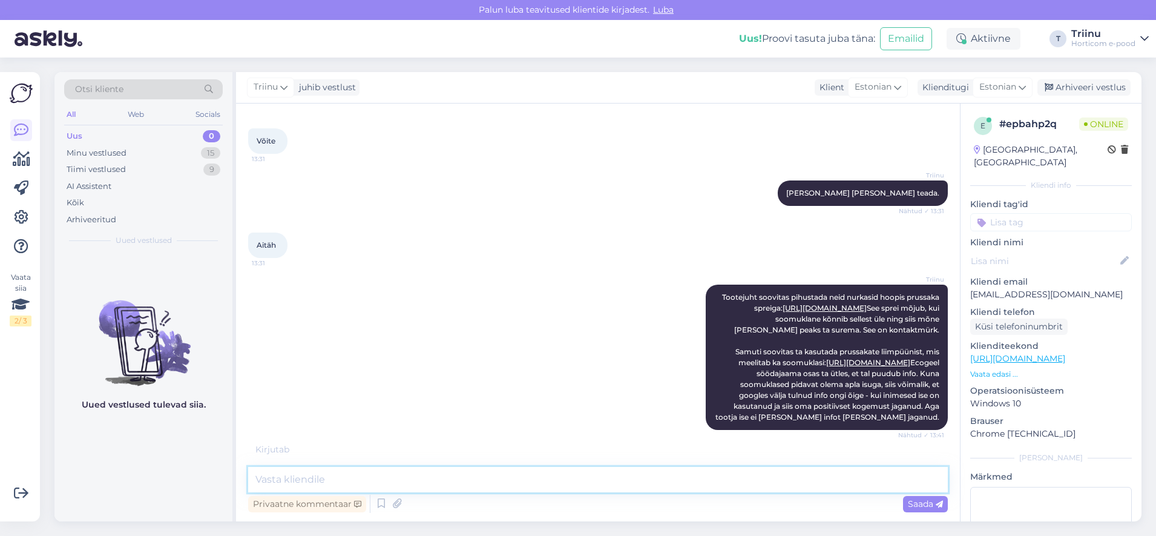
scroll to position [1237, 0]
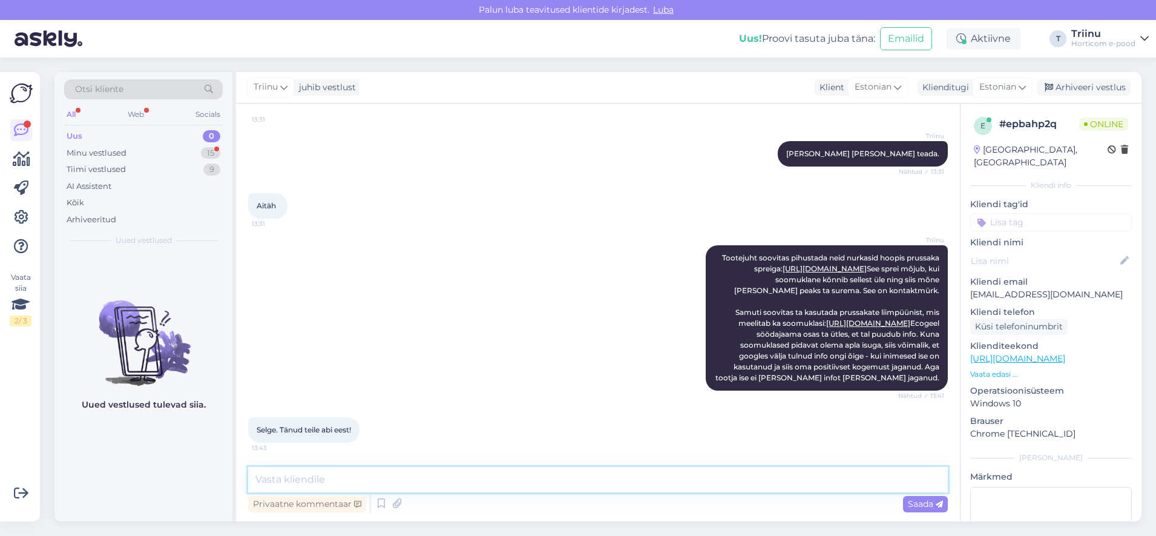
drag, startPoint x: 425, startPoint y: 478, endPoint x: 424, endPoint y: 471, distance: 6.8
click at [425, 477] on textarea at bounding box center [598, 479] width 700 height 25
type textarea "Aitäh [PERSON_NAME] on veel küsimusi, siis [PERSON_NAME] hea meelega."
